Goal: Task Accomplishment & Management: Manage account settings

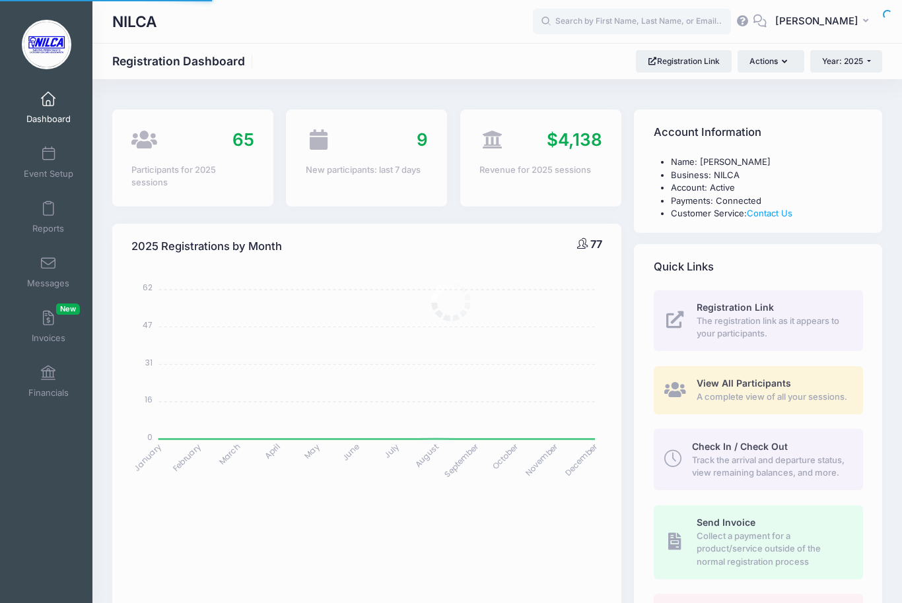
select select
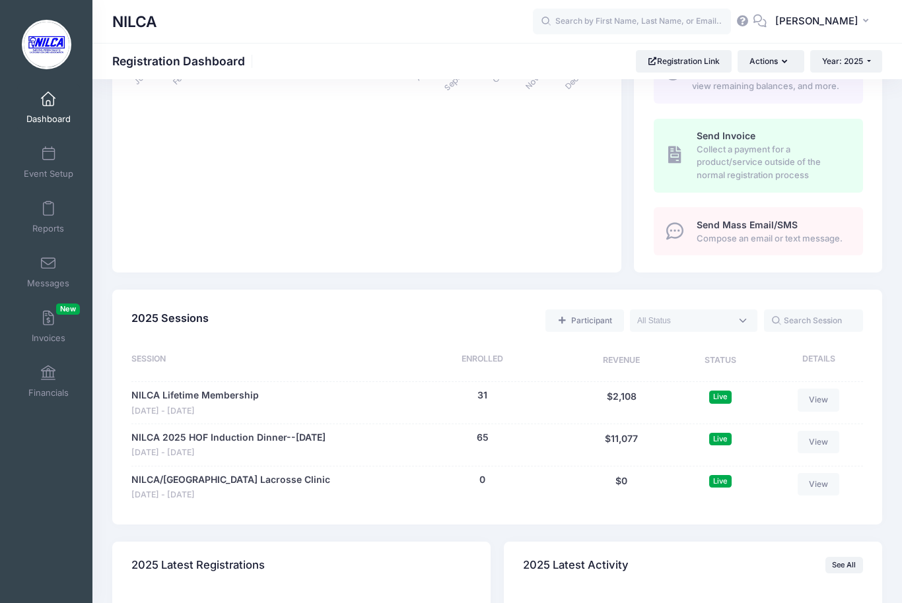
scroll to position [393, 0]
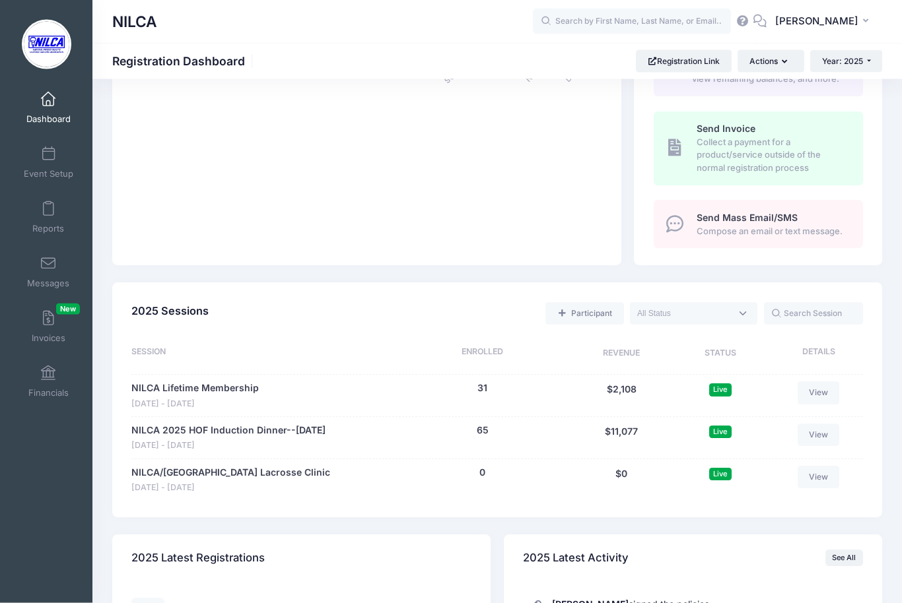
click at [256, 438] on link "NILCA 2025 HOF Induction Dinner--[DATE]" at bounding box center [228, 431] width 194 height 14
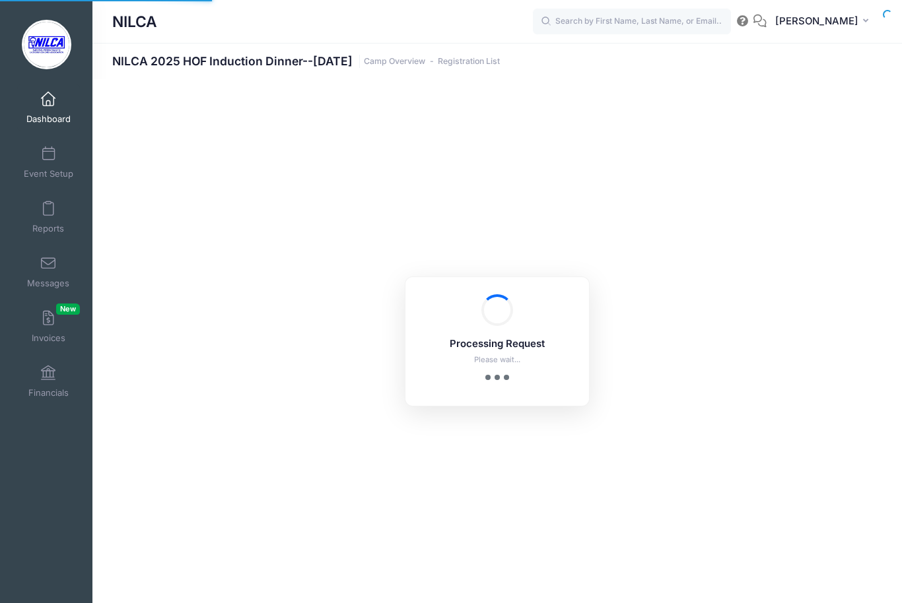
select select "10"
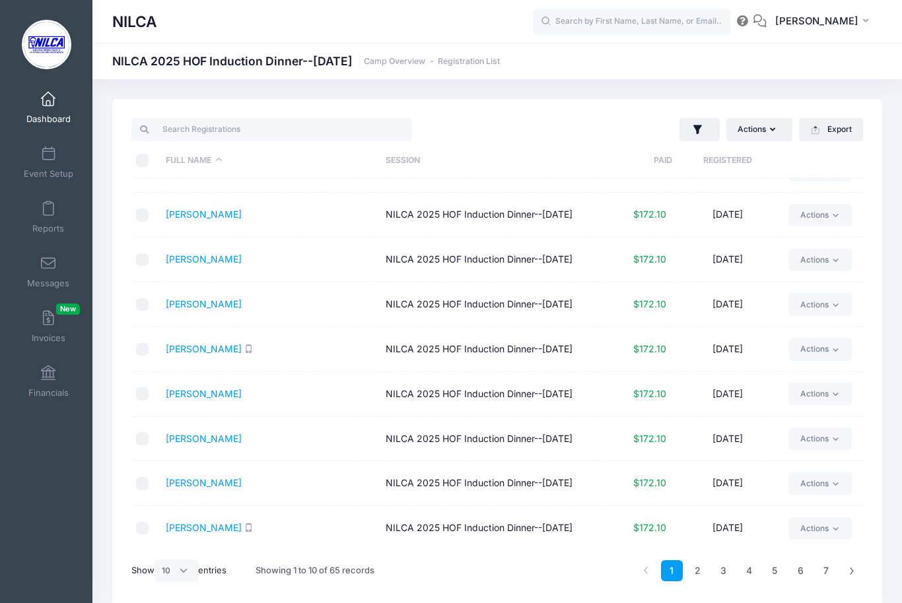
scroll to position [112, 0]
click at [701, 574] on link "2" at bounding box center [698, 571] width 22 height 22
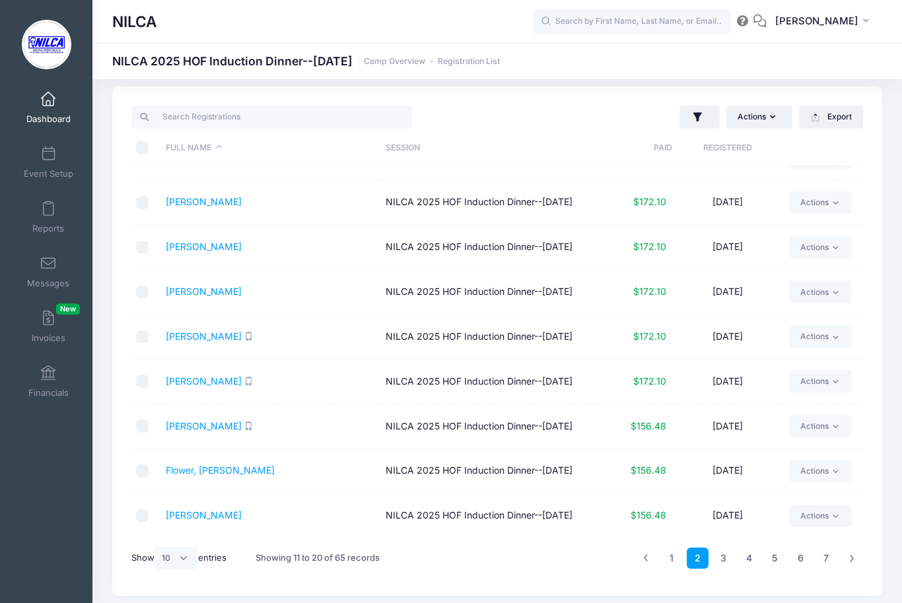
scroll to position [11, 0]
click at [749, 560] on link "4" at bounding box center [749, 560] width 22 height 22
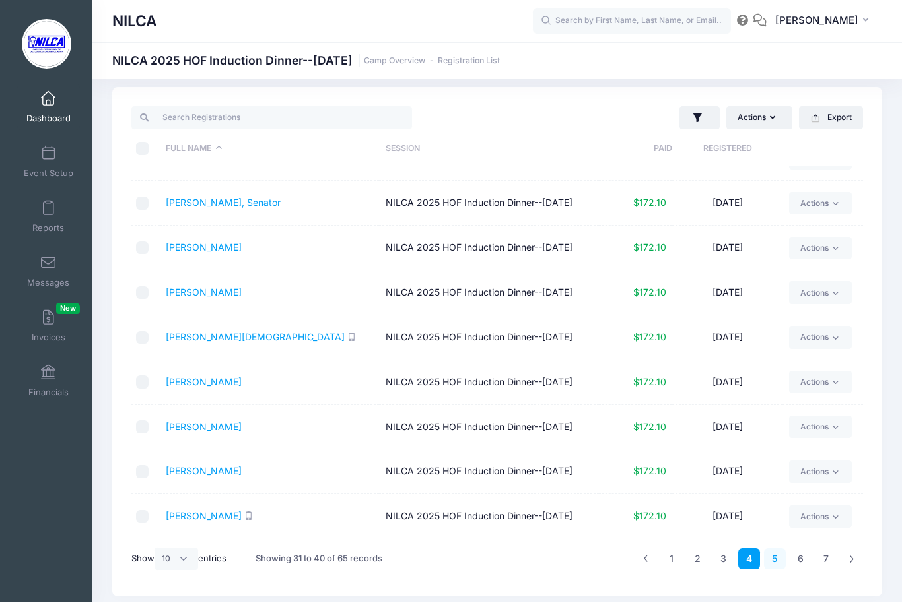
click at [769, 558] on link "5" at bounding box center [775, 560] width 22 height 22
click at [213, 332] on link "O’Grady, John" at bounding box center [204, 337] width 76 height 11
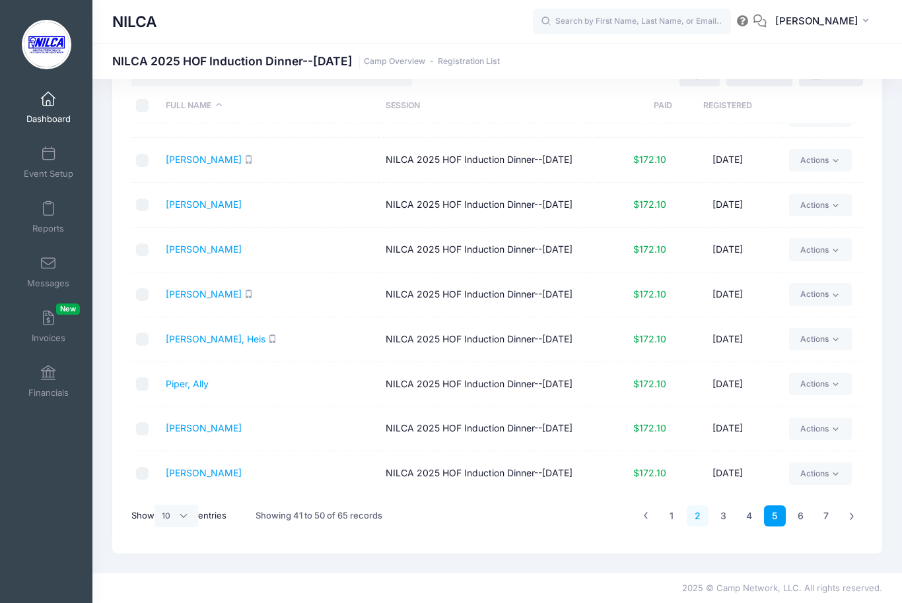
click at [698, 516] on link "2" at bounding box center [698, 517] width 22 height 22
click at [207, 244] on link "[PERSON_NAME]" at bounding box center [204, 249] width 76 height 11
click at [193, 244] on link "[PERSON_NAME]" at bounding box center [204, 249] width 76 height 11
click at [203, 244] on link "[PERSON_NAME]" at bounding box center [204, 249] width 76 height 11
click at [193, 244] on link "[PERSON_NAME]" at bounding box center [204, 249] width 76 height 11
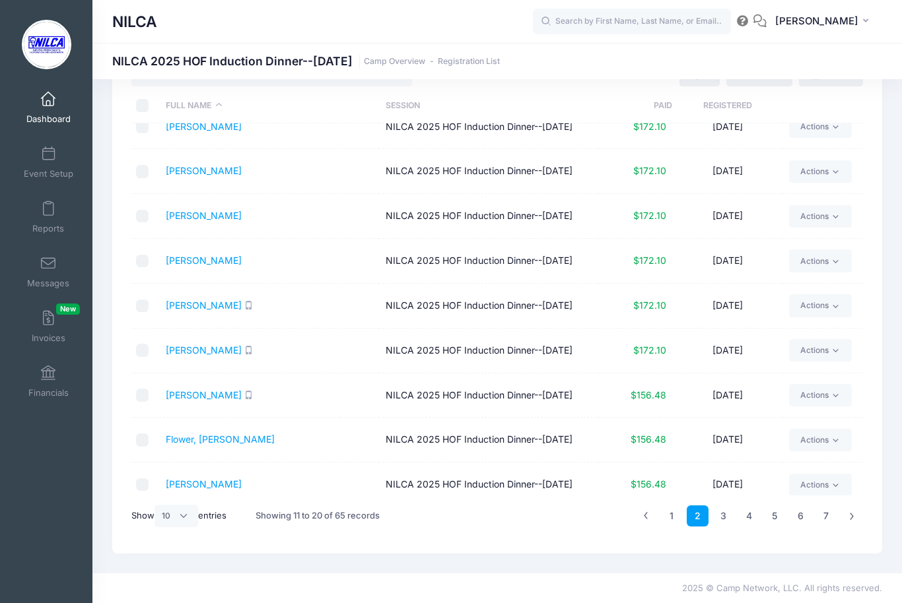
scroll to position [63, 0]
click at [182, 267] on link "[PERSON_NAME]" at bounding box center [204, 260] width 76 height 11
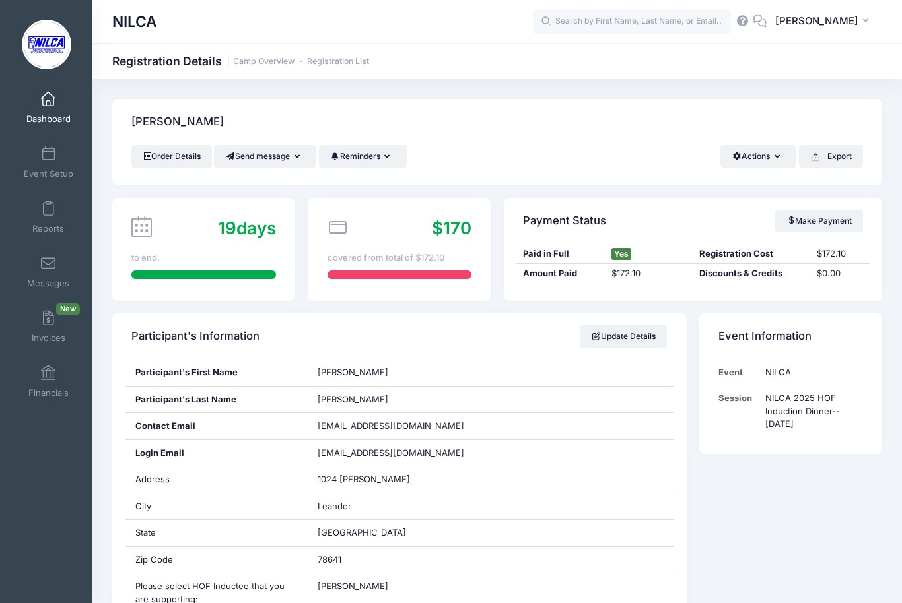
click at [839, 147] on button "Export" at bounding box center [831, 156] width 64 height 22
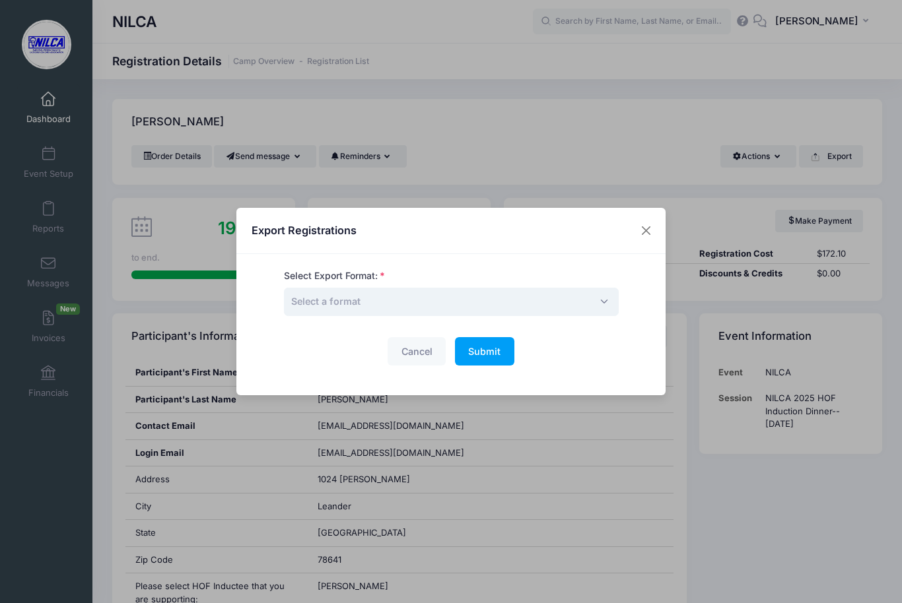
click at [427, 308] on span "Select a format" at bounding box center [451, 302] width 335 height 28
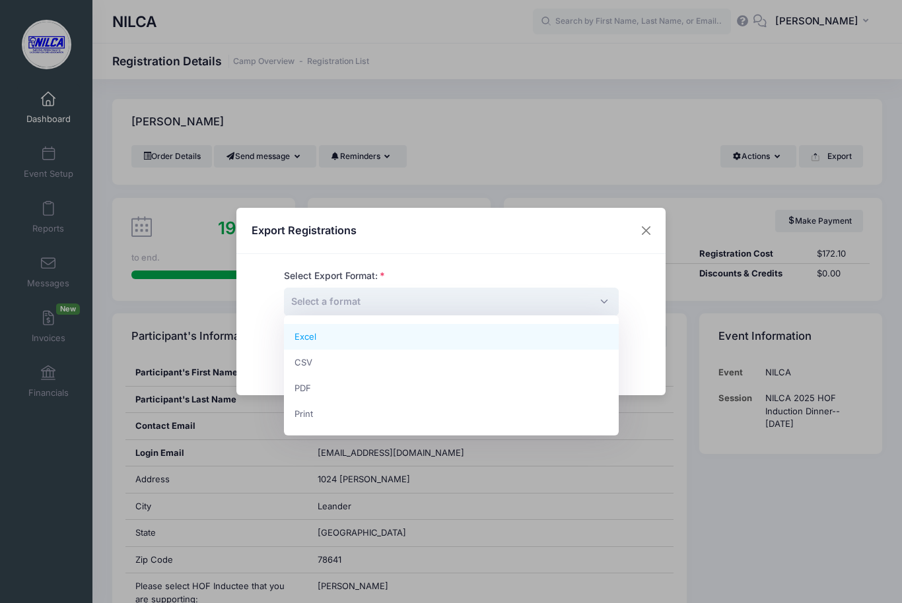
select select "pdf"
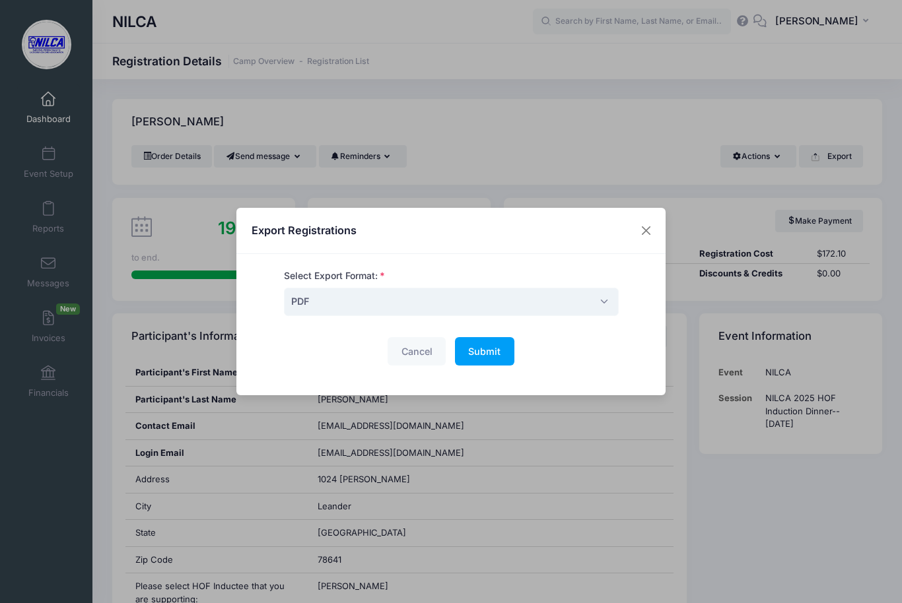
click at [498, 358] on button "Submit Please wait..." at bounding box center [484, 351] width 59 height 28
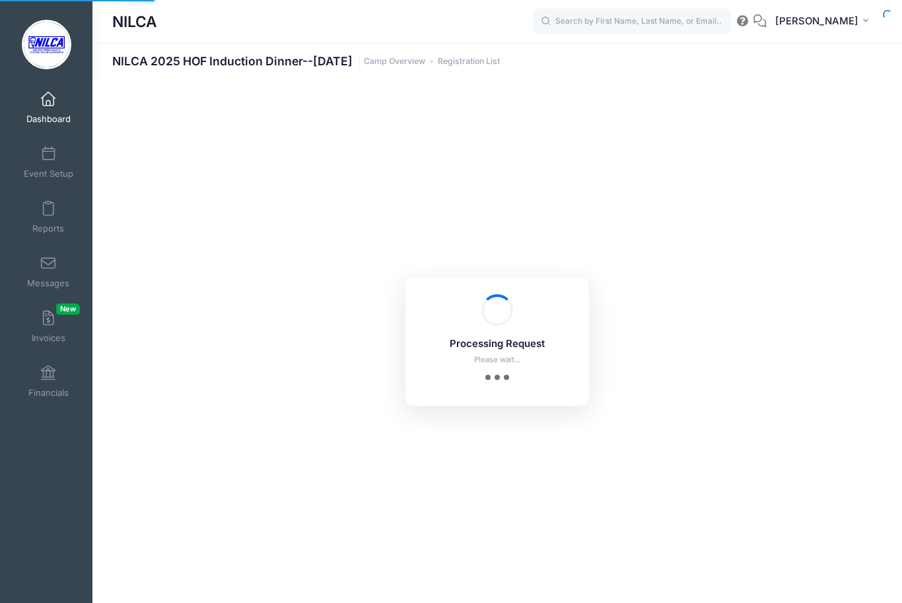
select select "10"
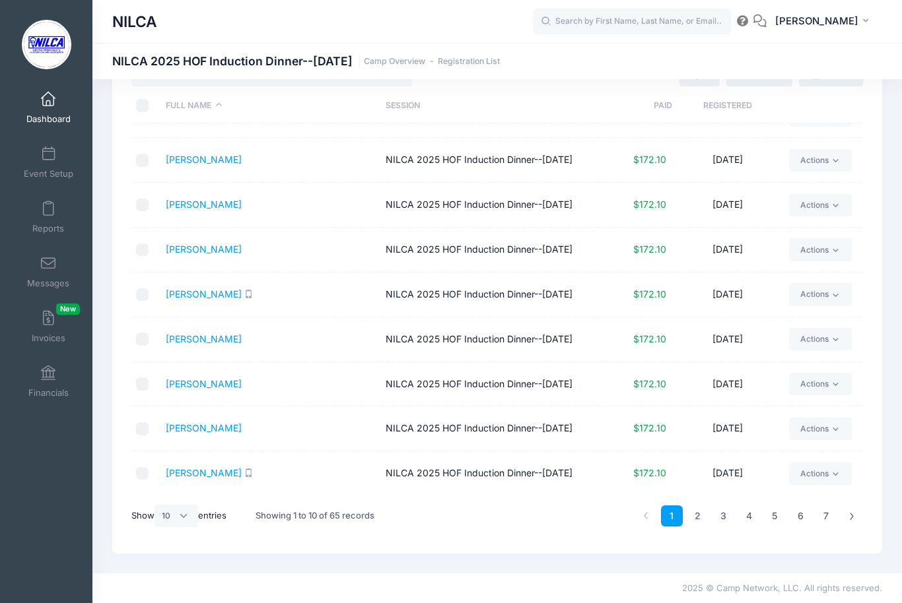
scroll to position [112, 0]
click at [698, 520] on link "2" at bounding box center [698, 517] width 22 height 22
click at [219, 244] on link "[PERSON_NAME]" at bounding box center [204, 249] width 76 height 11
click at [184, 244] on link "[PERSON_NAME]" at bounding box center [204, 249] width 76 height 11
click at [145, 228] on td at bounding box center [145, 250] width 28 height 45
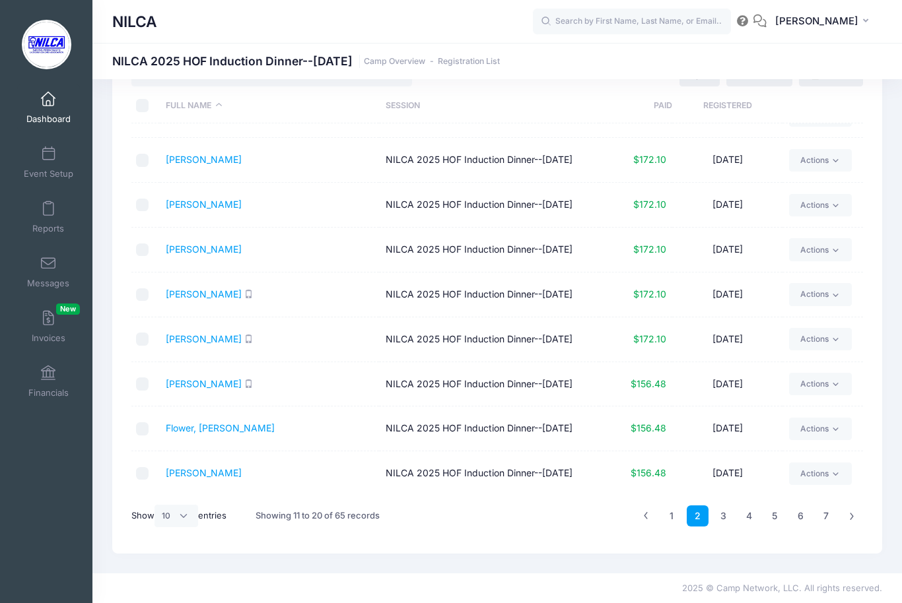
click at [149, 244] on input "checkbox" at bounding box center [142, 250] width 13 height 13
checkbox input "true"
click at [848, 238] on link "Actions" at bounding box center [820, 249] width 63 height 22
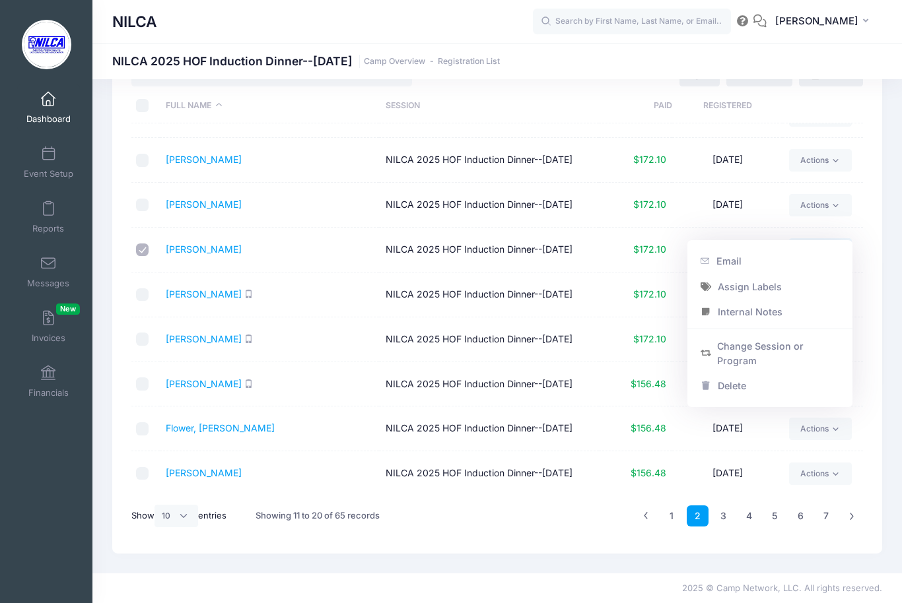
click at [209, 244] on link "[PERSON_NAME]" at bounding box center [204, 249] width 76 height 11
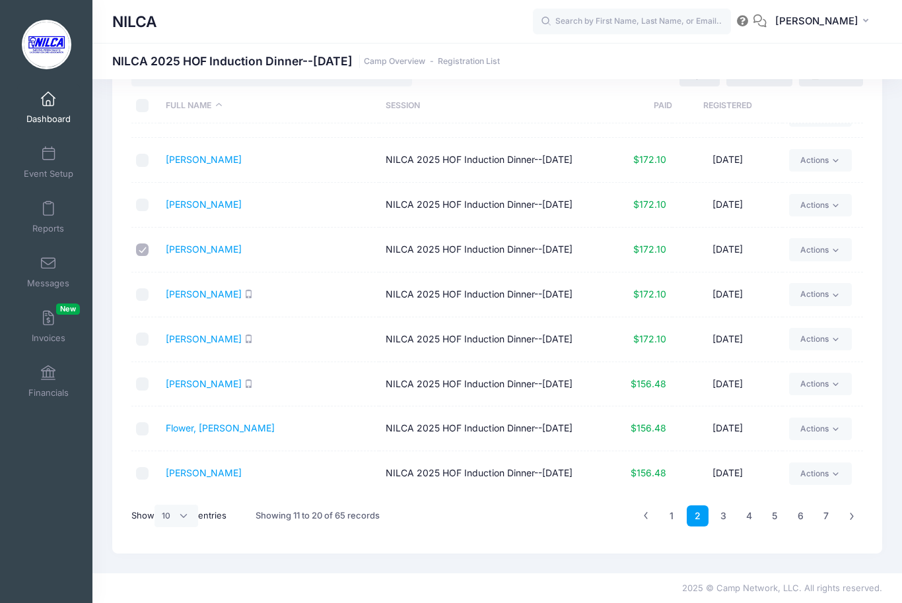
click at [203, 244] on link "[PERSON_NAME]" at bounding box center [204, 249] width 76 height 11
click at [216, 288] on link "Delia, Chelsea" at bounding box center [204, 293] width 76 height 11
click at [200, 244] on link "[PERSON_NAME]" at bounding box center [204, 249] width 76 height 11
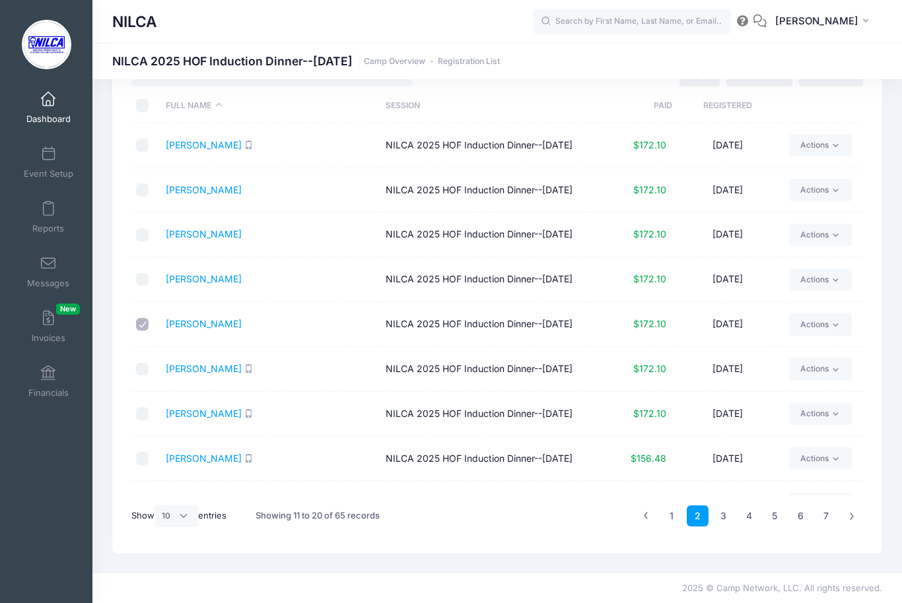
scroll to position [0, 0]
click at [51, 110] on link "Dashboard" at bounding box center [48, 107] width 63 height 46
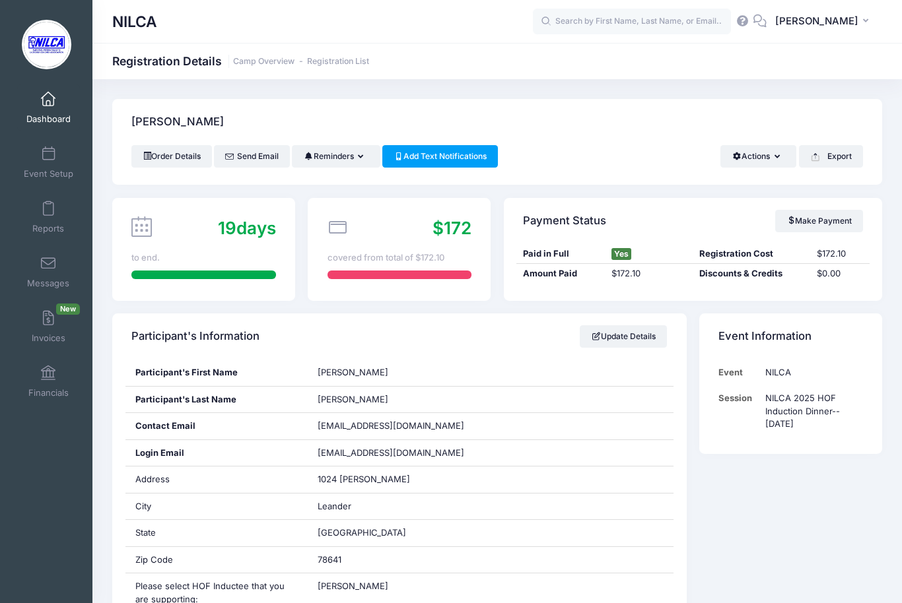
click at [838, 149] on button "Export" at bounding box center [831, 156] width 64 height 22
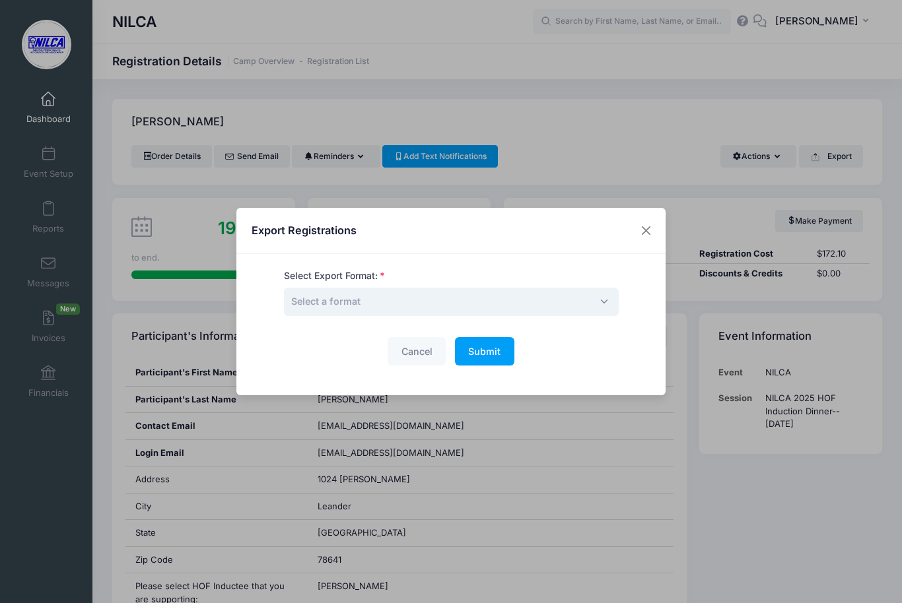
click at [515, 296] on span "Select a format" at bounding box center [451, 302] width 335 height 28
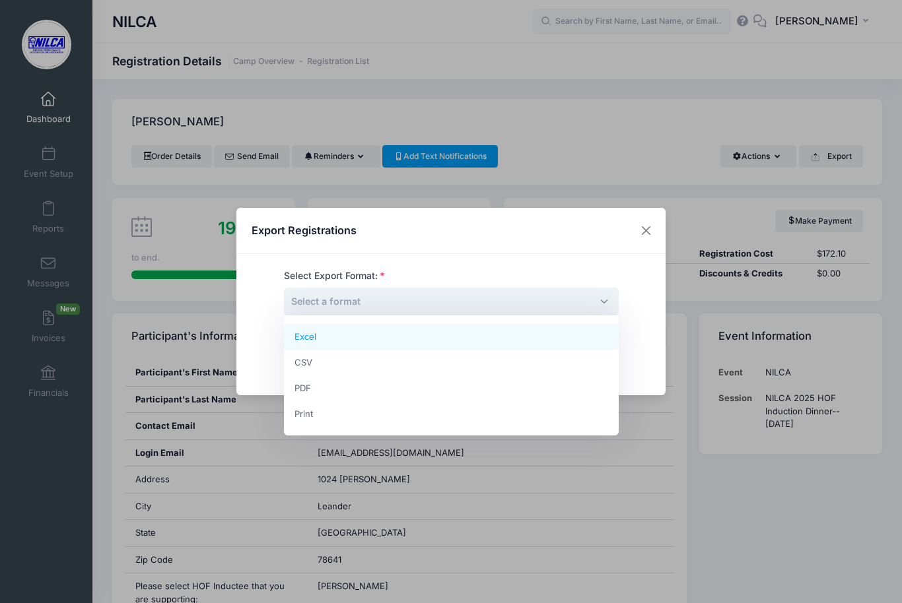
select select "pdf"
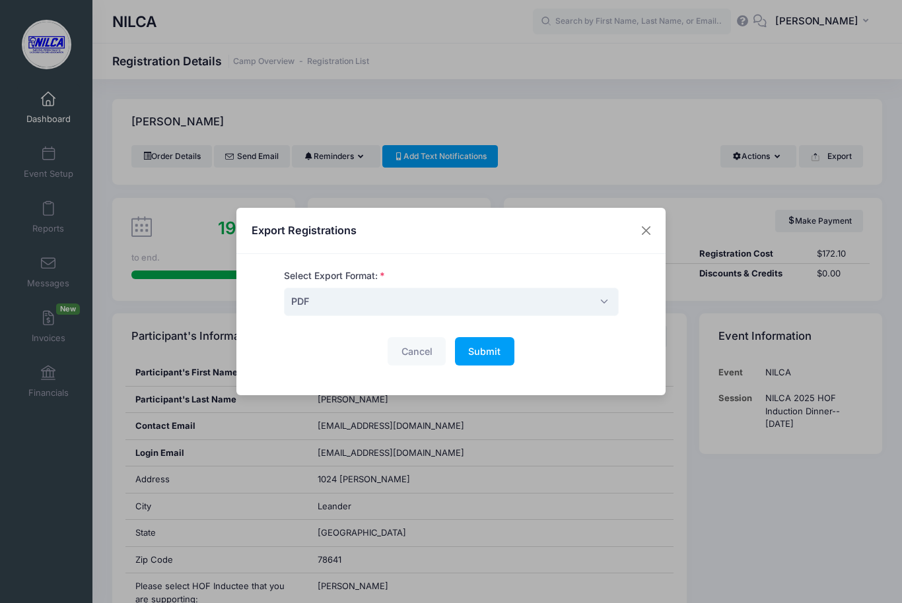
click at [494, 354] on span "Submit" at bounding box center [484, 351] width 32 height 11
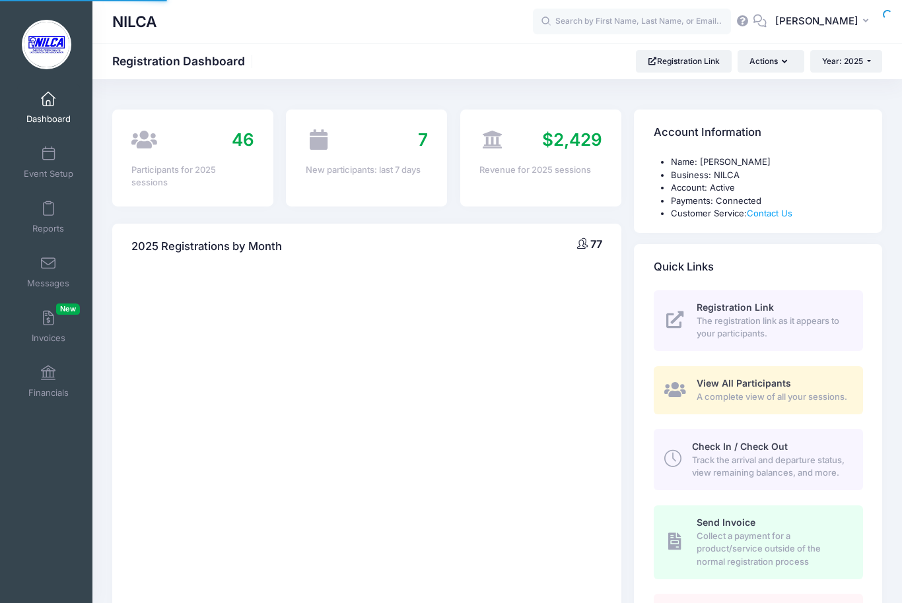
select select
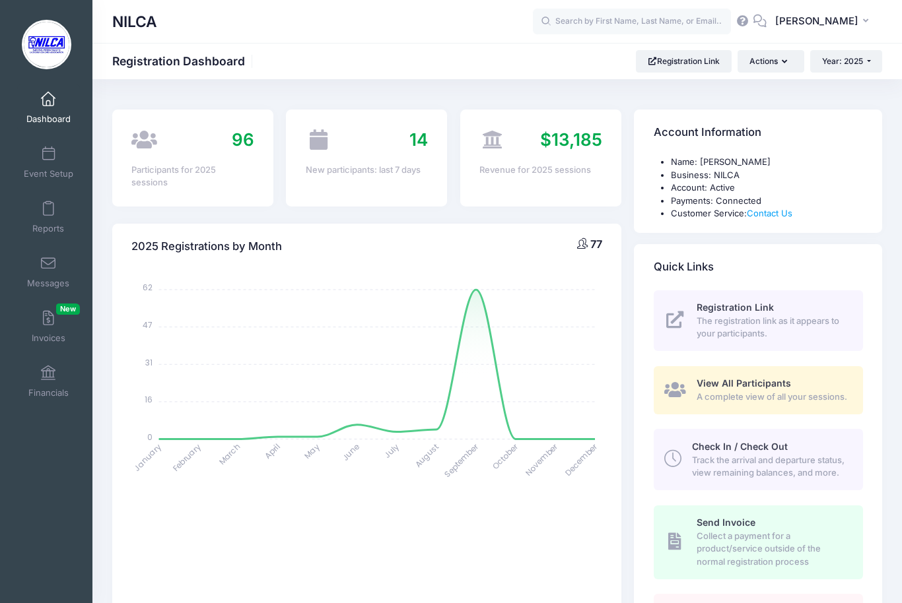
click at [54, 168] on span "Event Setup" at bounding box center [49, 173] width 50 height 11
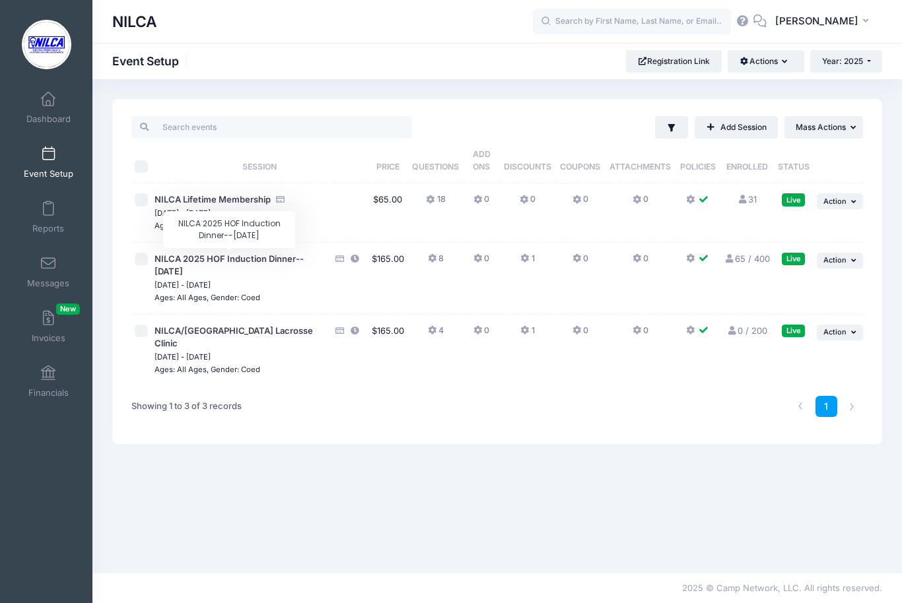
click at [240, 257] on span "NILCA 2025 HOF Induction Dinner--[DATE]" at bounding box center [228, 265] width 149 height 24
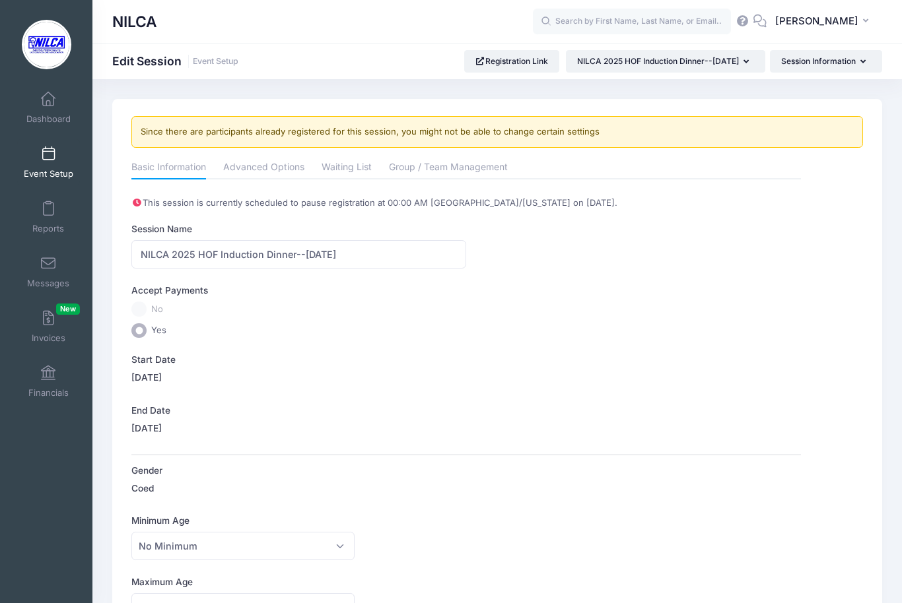
click at [58, 104] on link "Dashboard" at bounding box center [48, 107] width 63 height 46
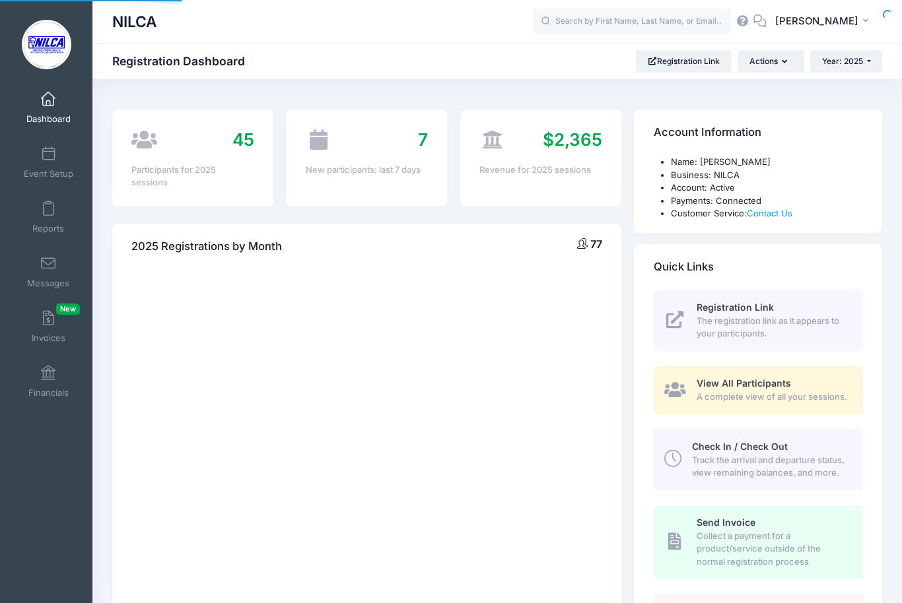
select select
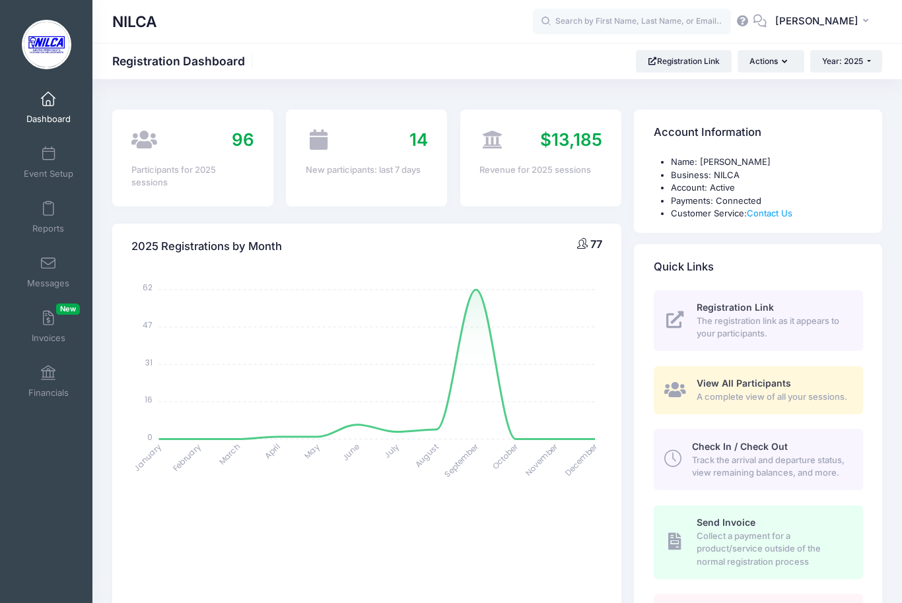
click at [735, 404] on span "A complete view of all your sessions." at bounding box center [771, 397] width 151 height 13
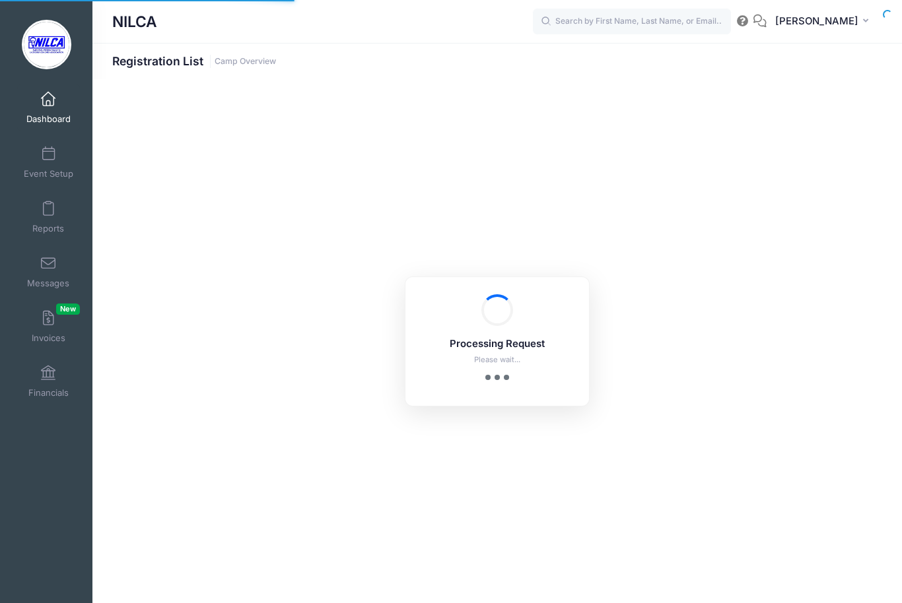
select select "10"
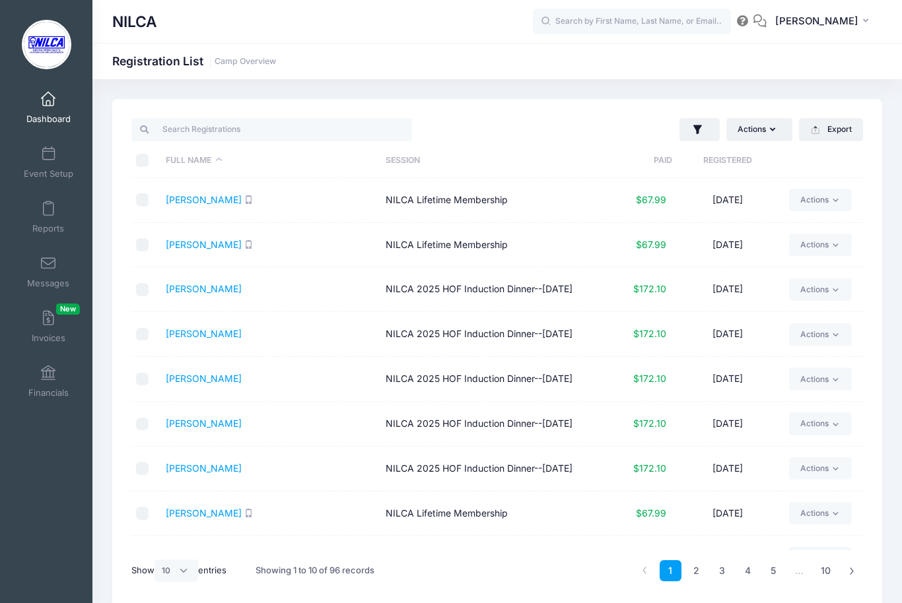
click at [57, 160] on link "Event Setup" at bounding box center [48, 162] width 63 height 46
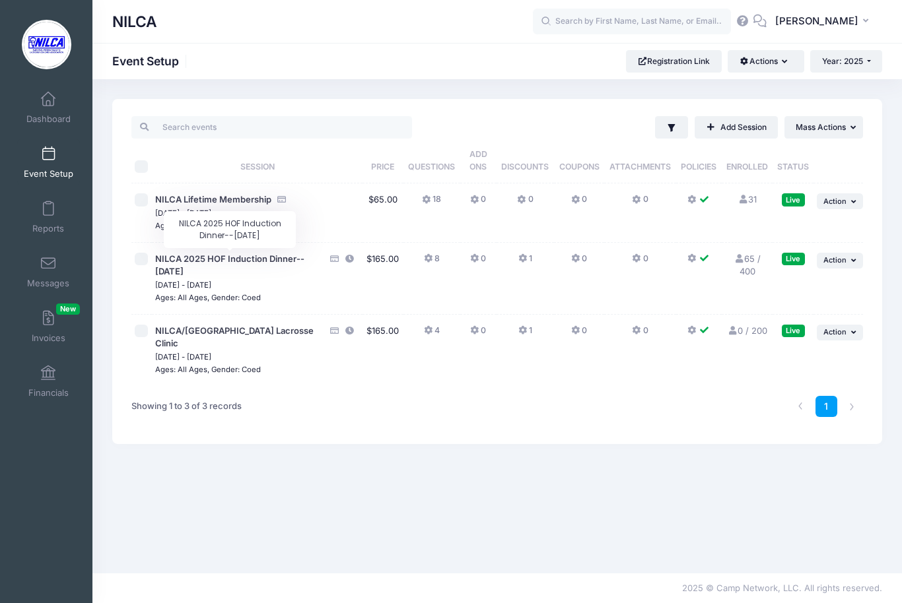
click at [222, 258] on span "NILCA 2025 HOF Induction Dinner--[DATE]" at bounding box center [229, 265] width 149 height 24
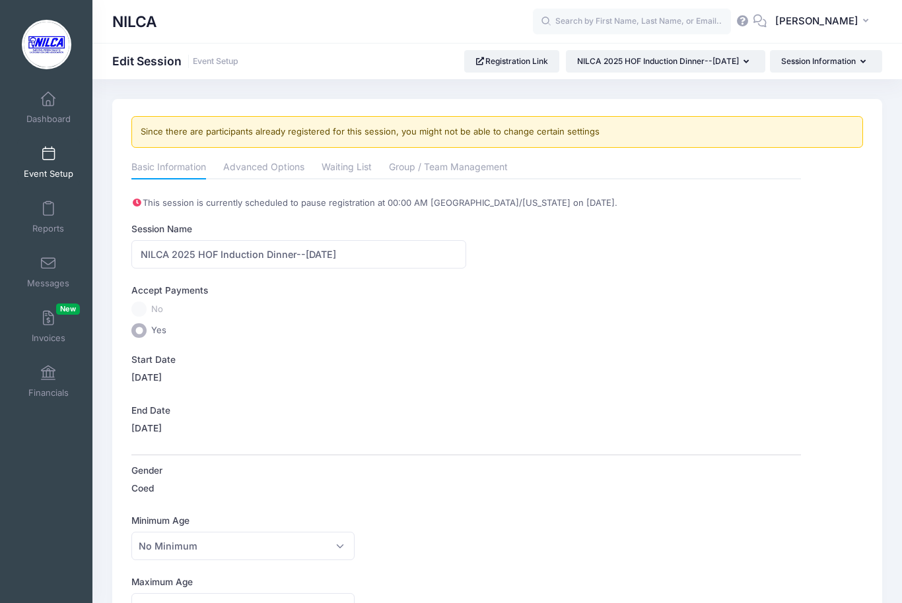
click at [51, 163] on link "Event Setup" at bounding box center [48, 162] width 63 height 46
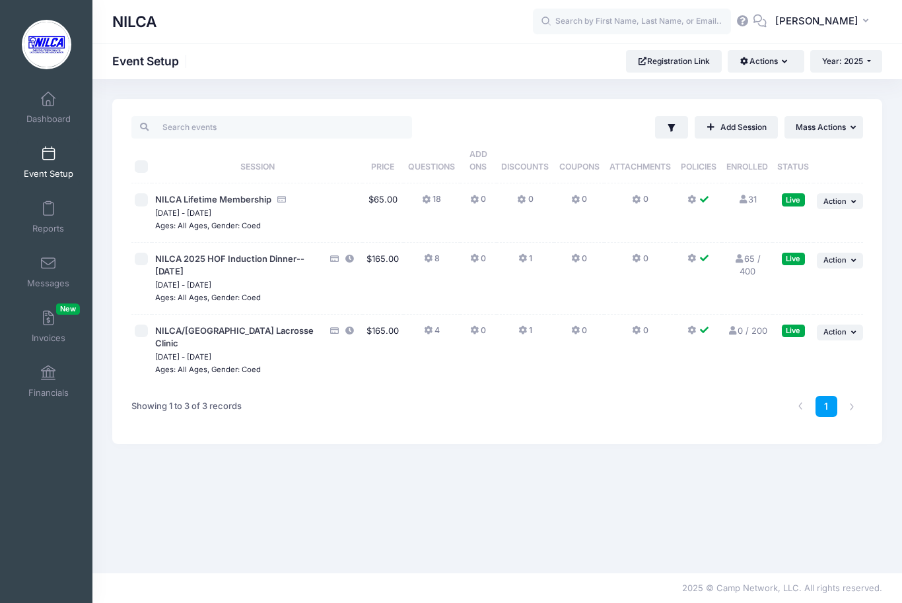
click at [48, 104] on span at bounding box center [48, 99] width 0 height 15
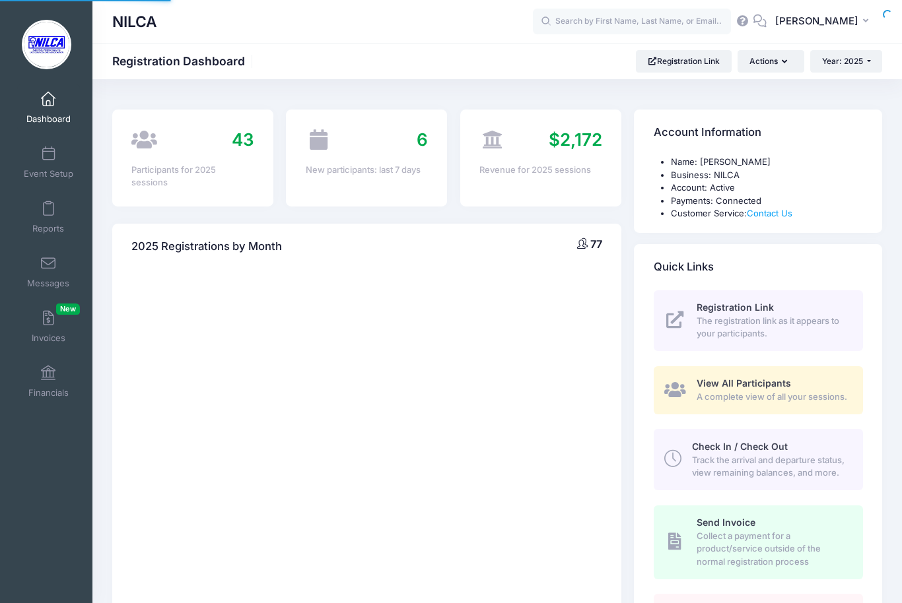
select select
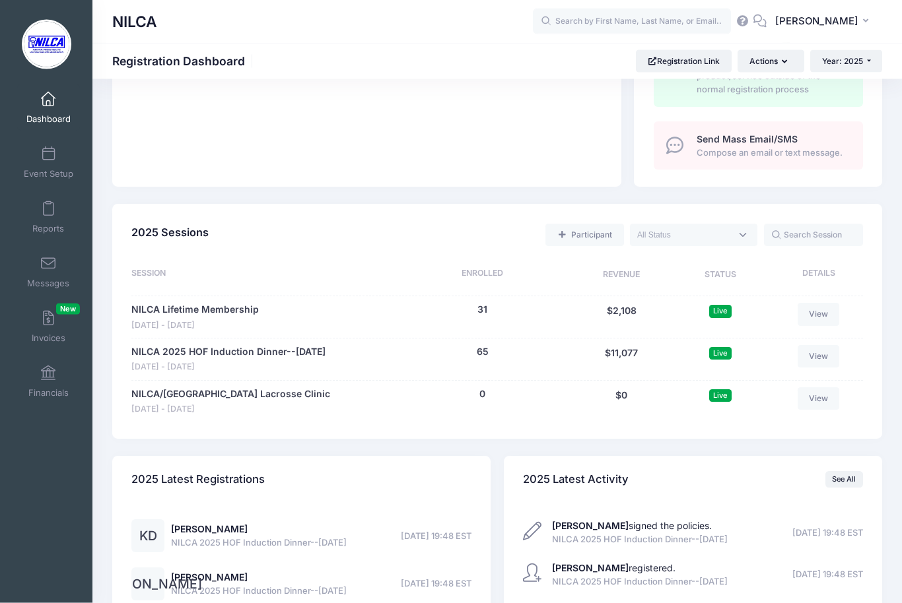
scroll to position [516, 0]
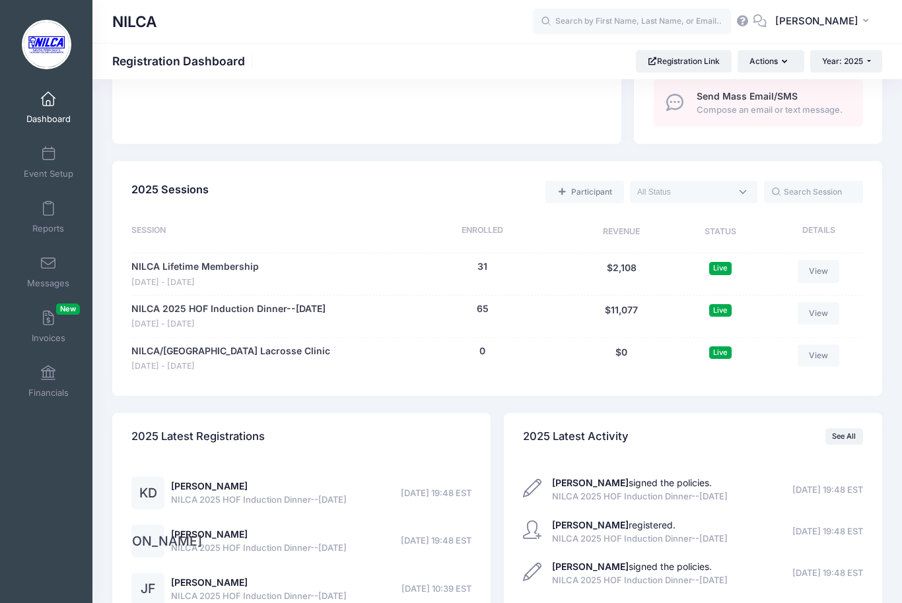
click at [283, 316] on link "NILCA 2025 HOF Induction Dinner--[DATE]" at bounding box center [228, 309] width 194 height 14
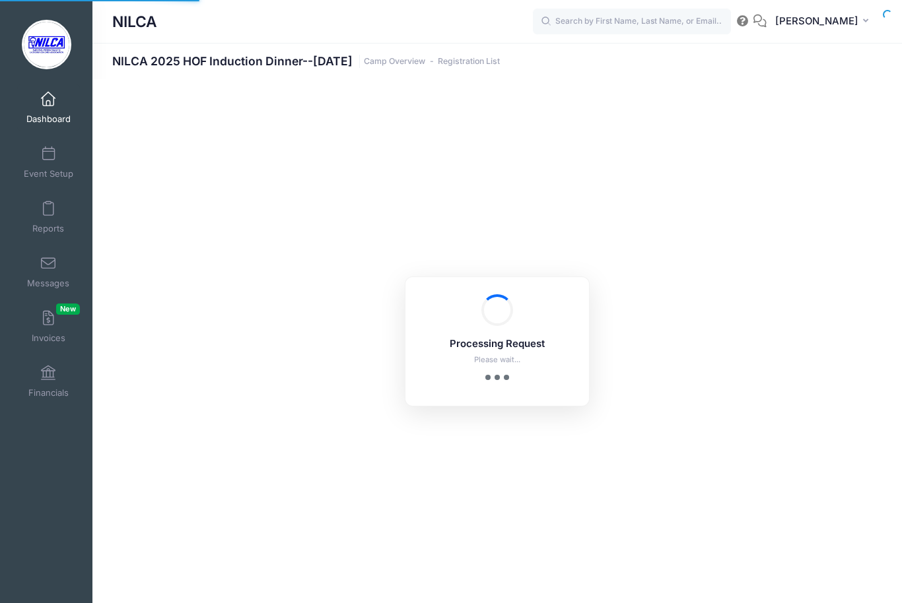
select select "10"
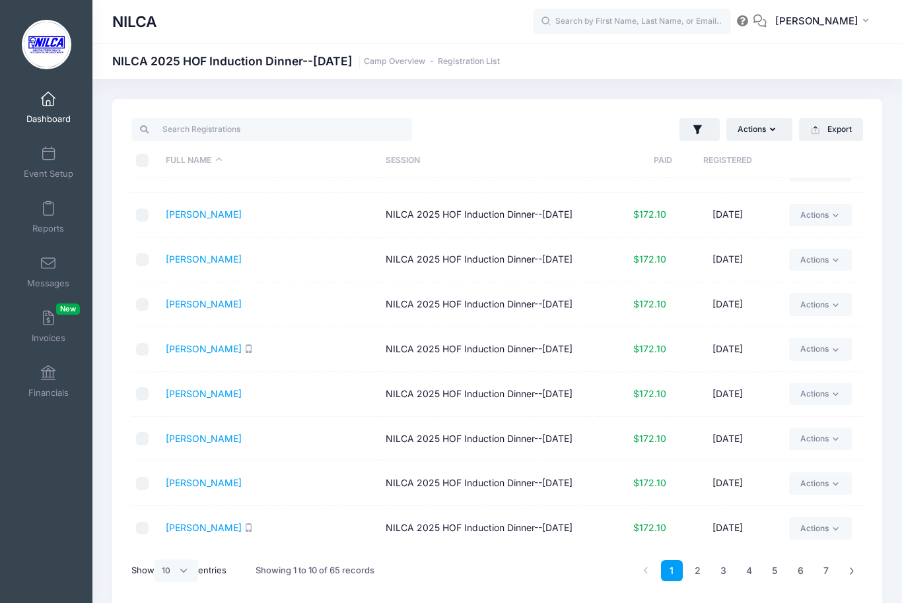
scroll to position [112, 0]
click at [695, 571] on link "2" at bounding box center [698, 571] width 22 height 22
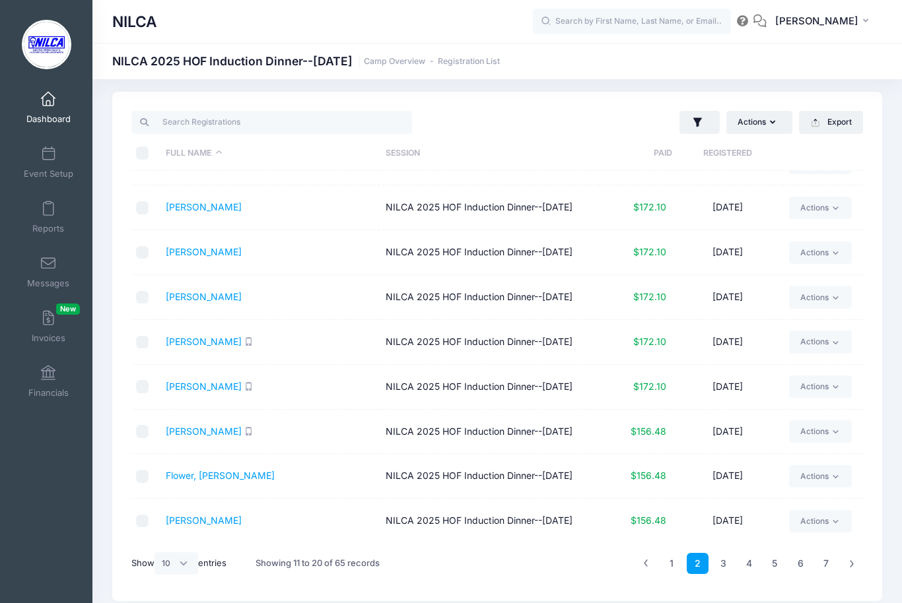
scroll to position [11, 0]
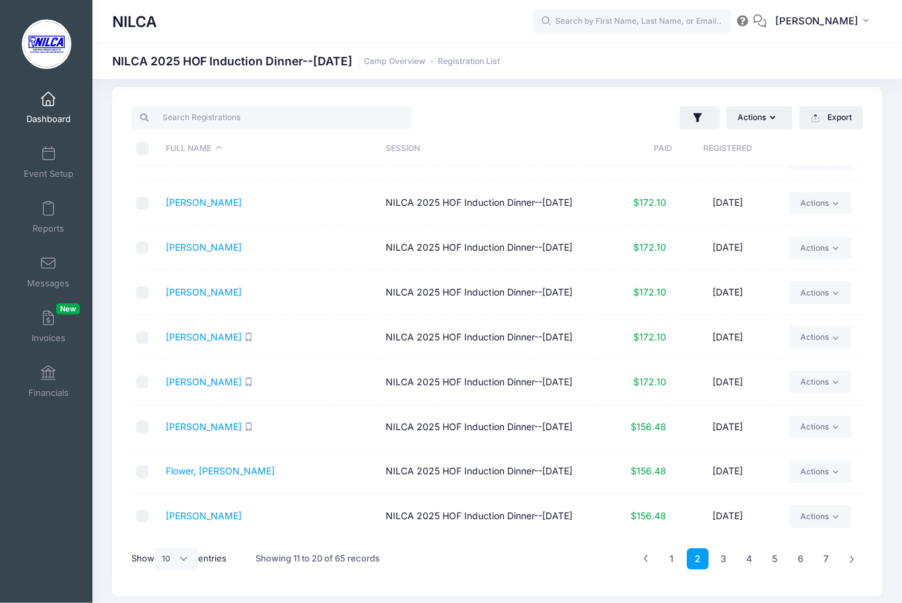
click at [221, 470] on link "Flower, [PERSON_NAME]" at bounding box center [220, 471] width 109 height 11
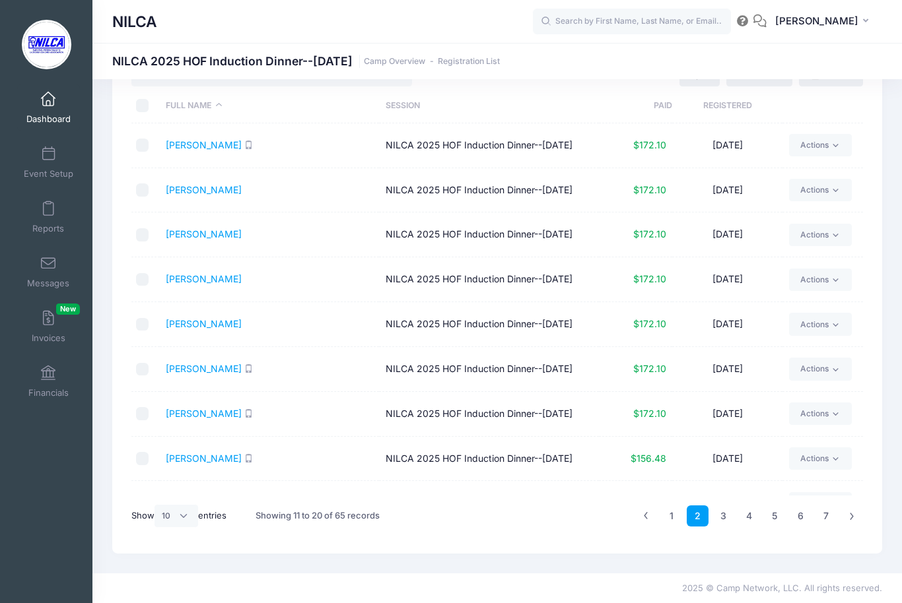
scroll to position [0, 0]
click at [48, 99] on span at bounding box center [48, 99] width 0 height 15
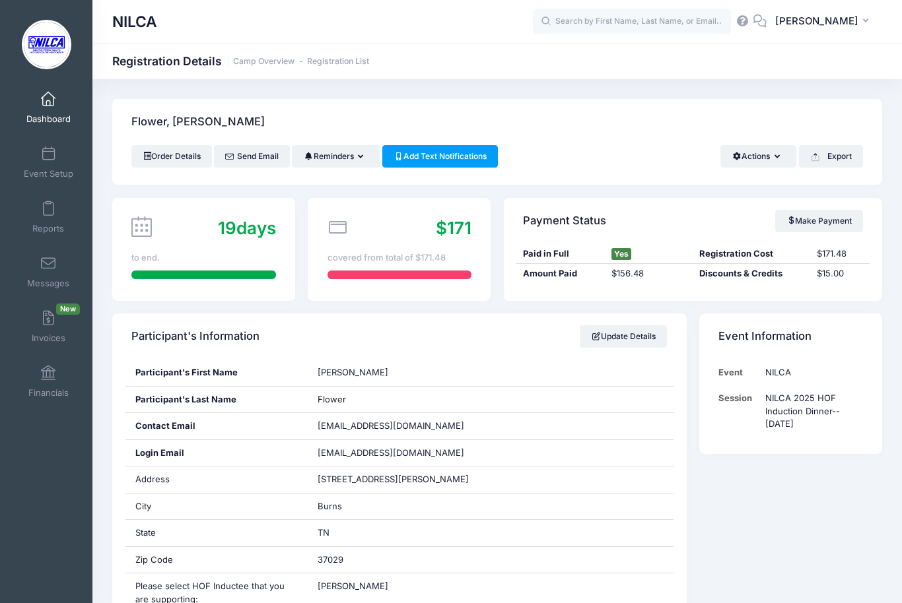
click at [57, 166] on link "Event Setup" at bounding box center [48, 162] width 63 height 46
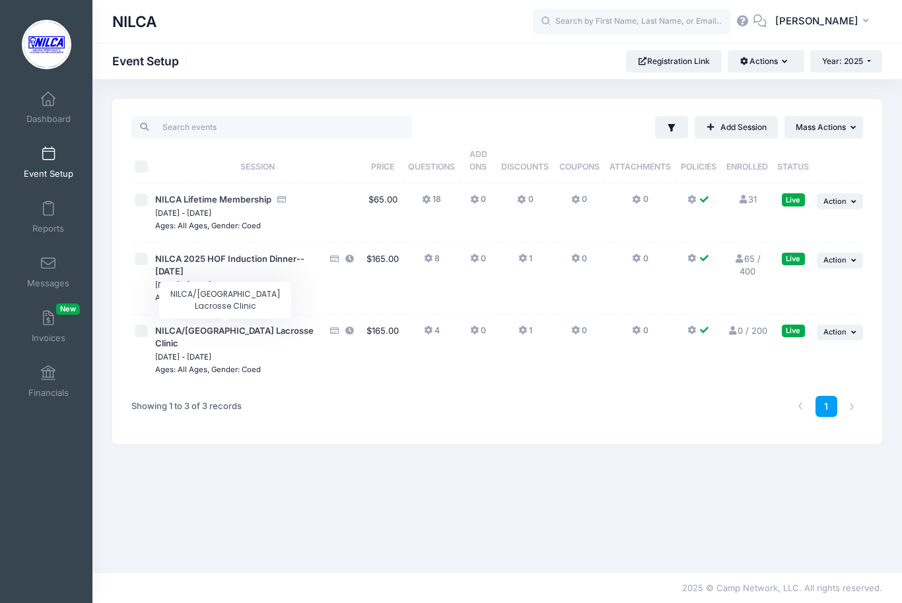
click at [240, 331] on span "NILCA/[GEOGRAPHIC_DATA] Lacrosse Clinic" at bounding box center [234, 337] width 158 height 24
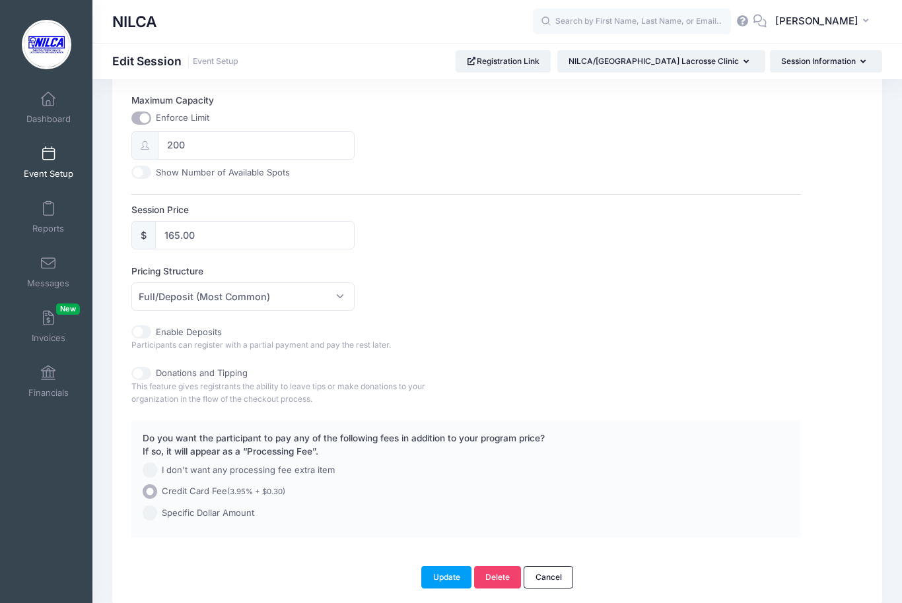
scroll to position [536, 0]
click at [234, 57] on link "Event Setup" at bounding box center [216, 62] width 46 height 10
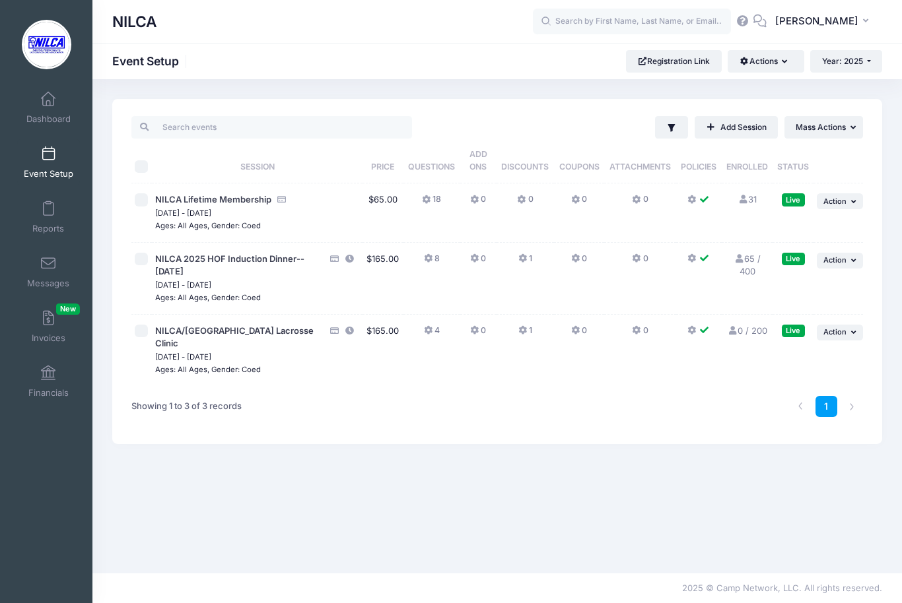
click at [259, 333] on span "NILCA/[GEOGRAPHIC_DATA] Lacrosse Clinic" at bounding box center [234, 337] width 158 height 24
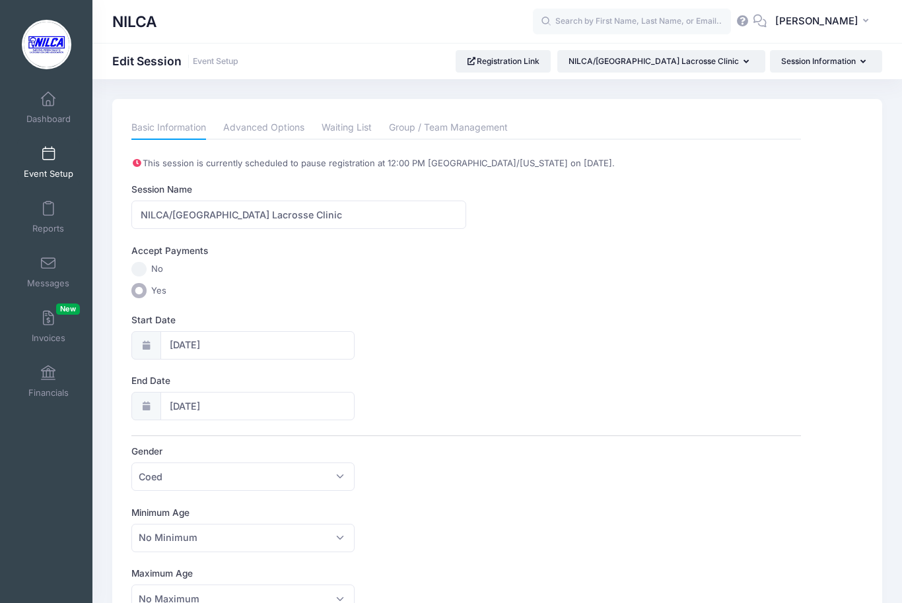
click at [264, 129] on link "Advanced Options" at bounding box center [263, 128] width 81 height 24
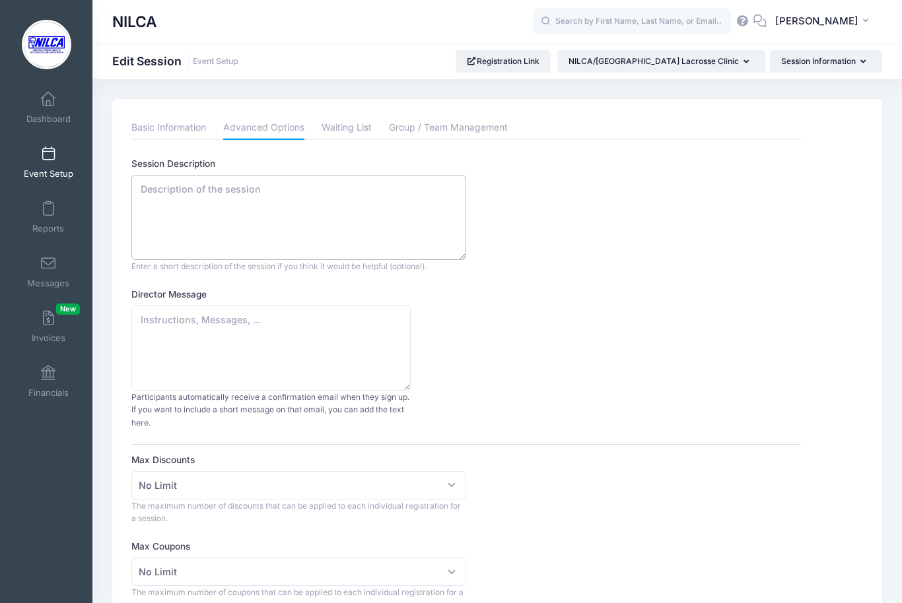
click at [162, 186] on textarea "Session Description" at bounding box center [298, 217] width 335 height 85
paste textarea "12:00 p.m.- 3:00 p.m. - Army Lacrosse Game ​3:30 p.m. - Post Game Meal/refreshm…"
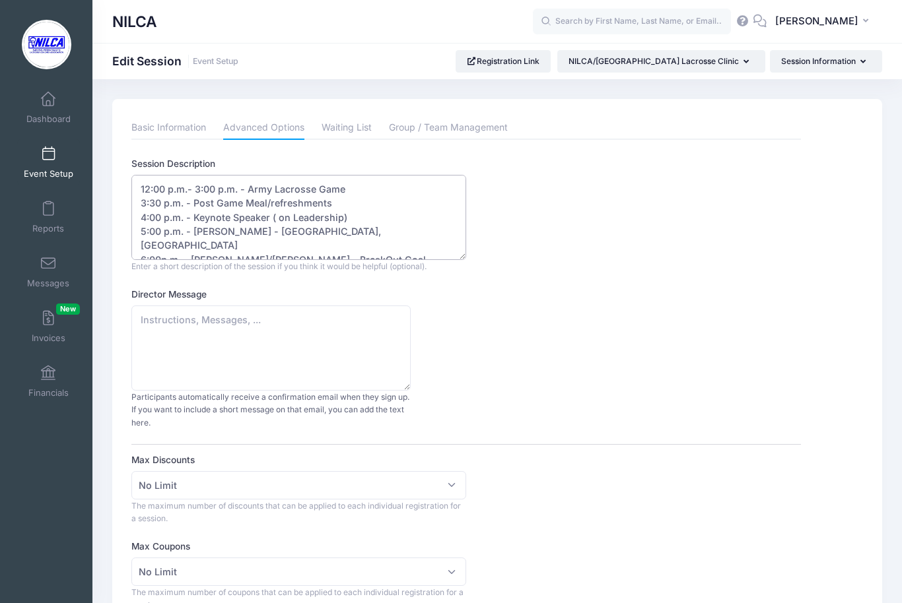
click at [148, 187] on textarea "12:00 p.m.- 3:00 p.m. - Army Lacrosse Game ​3:30 p.m. - Post Game Meal/refreshm…" at bounding box center [298, 217] width 335 height 85
click at [160, 182] on textarea "12:00 p.m.- 3:00 p.m. - Army Lacrosse Game ​3:30 p.m. - Post Game Meal/refreshm…" at bounding box center [298, 217] width 335 height 85
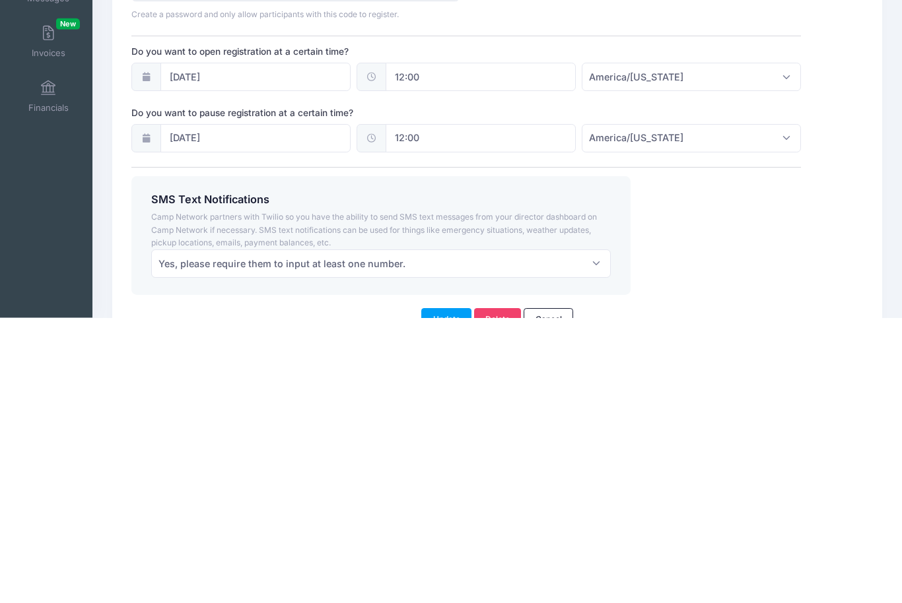
scroll to position [857, 0]
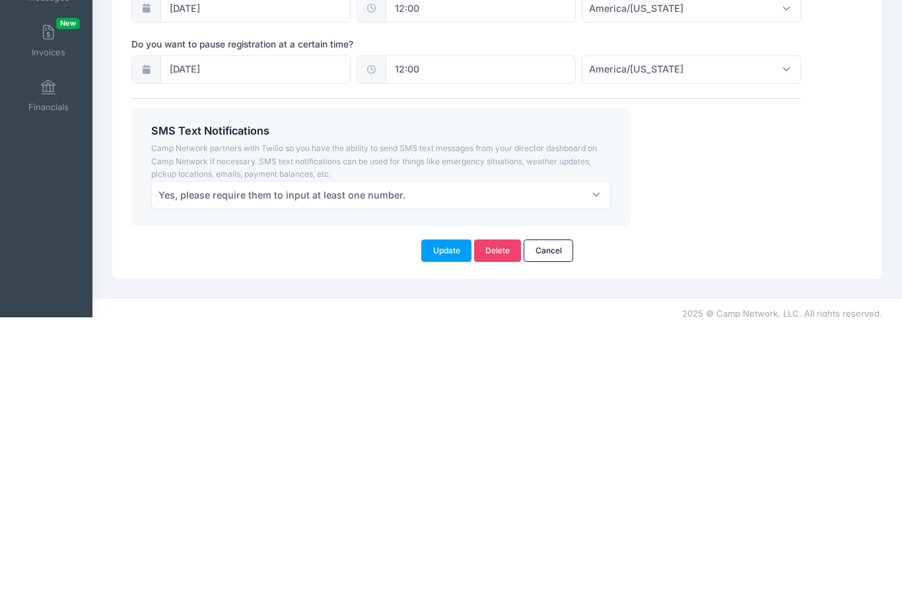
type textarea "As of [DATE] 12:00 p.m.- 3:00 p.m. - Army Lacrosse Game ​3:30 p.m. - Post Game …"
click at [443, 525] on button "Update" at bounding box center [446, 536] width 50 height 22
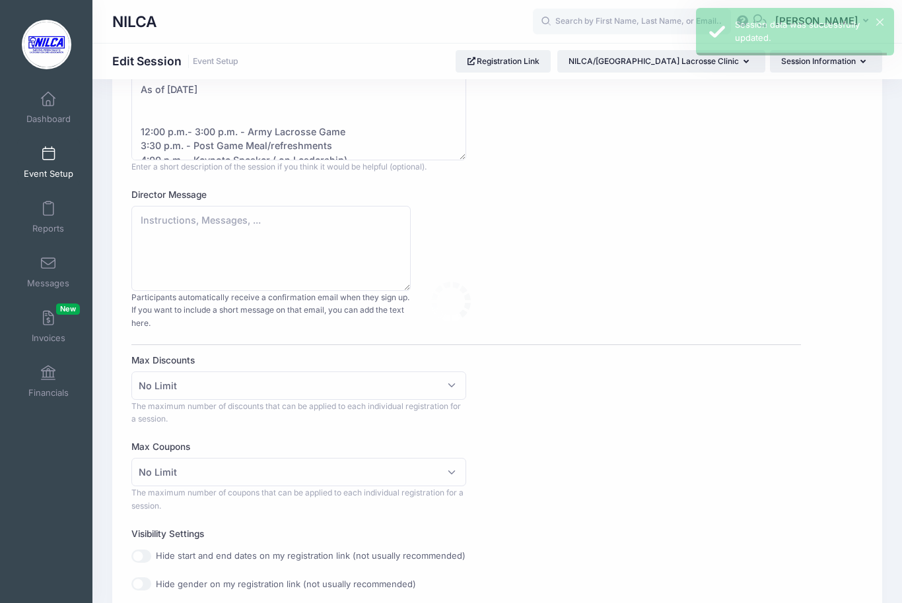
scroll to position [2, 0]
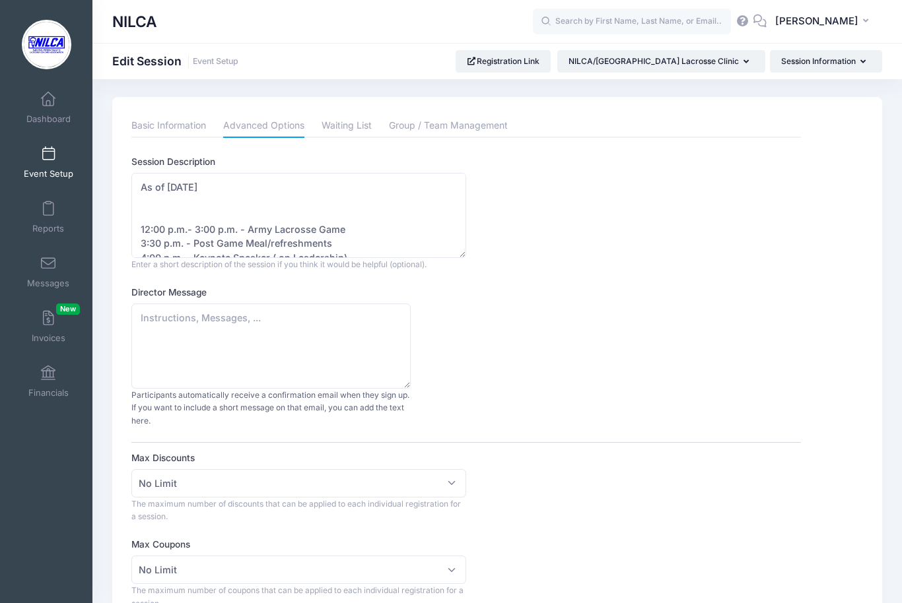
click at [56, 114] on span "Dashboard" at bounding box center [48, 119] width 44 height 11
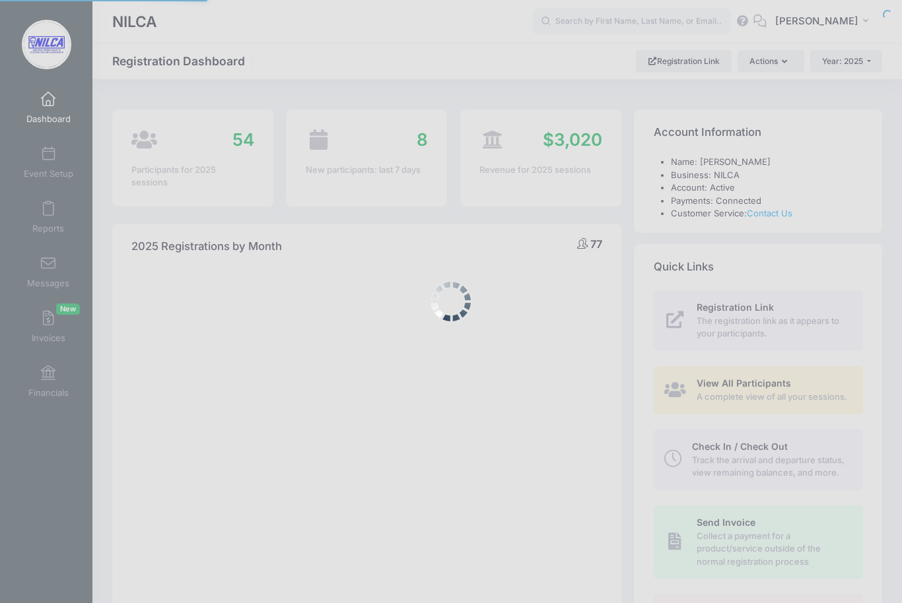
select select
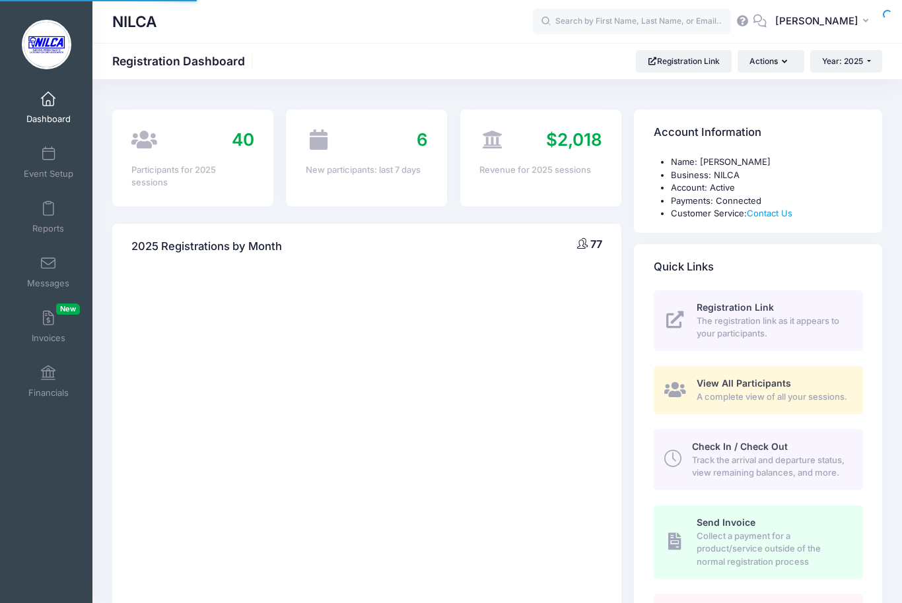
select select
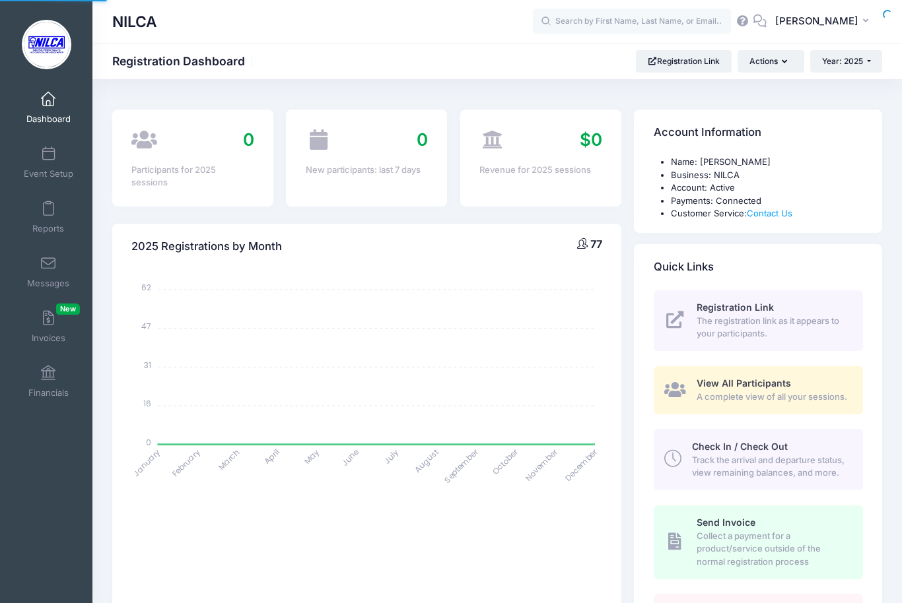
select select
